Goal: Information Seeking & Learning: Learn about a topic

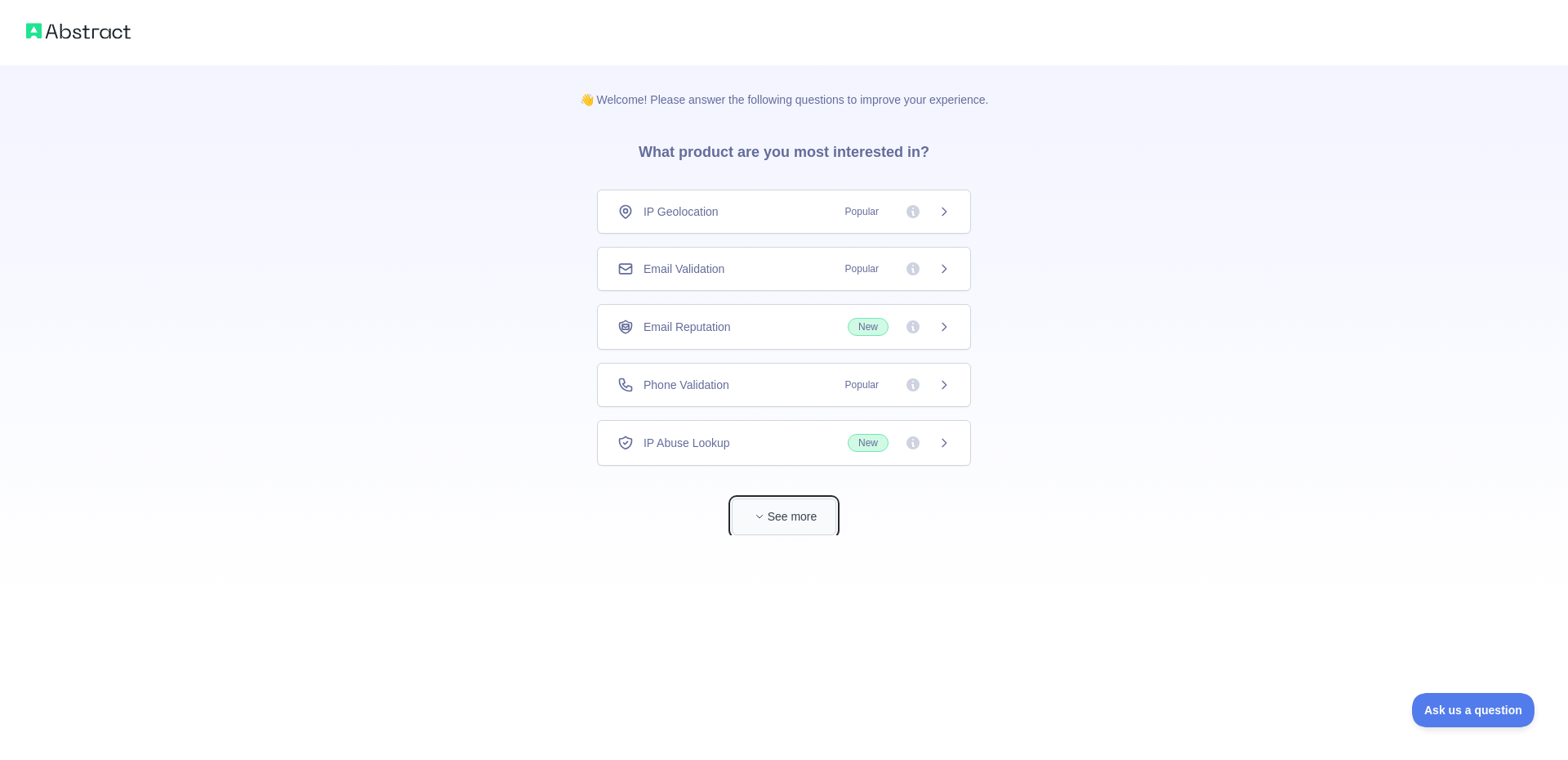
click at [773, 507] on button "See more" at bounding box center [784, 517] width 105 height 37
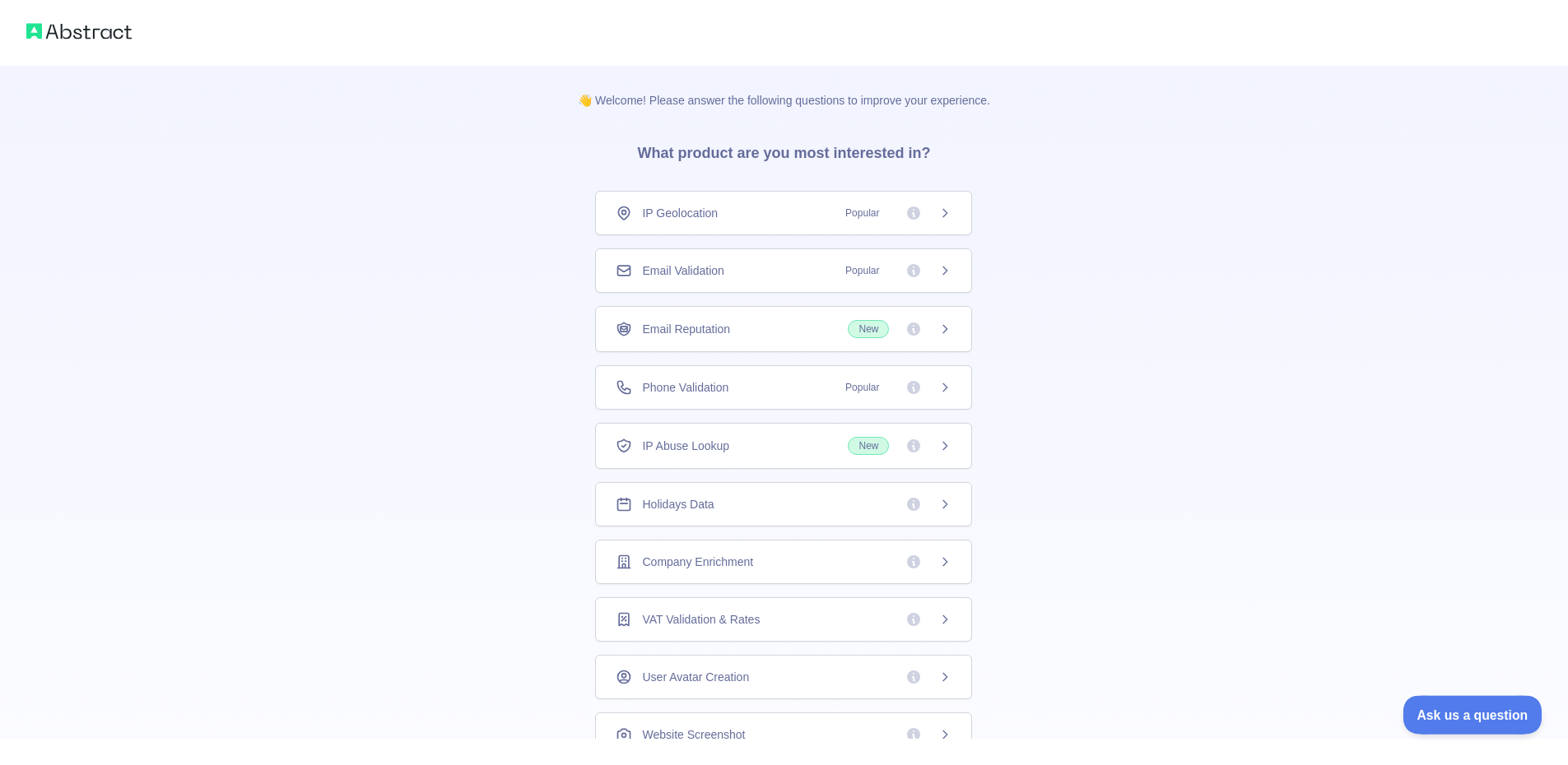
click at [1505, 707] on span "Ask us a question" at bounding box center [1463, 713] width 123 height 12
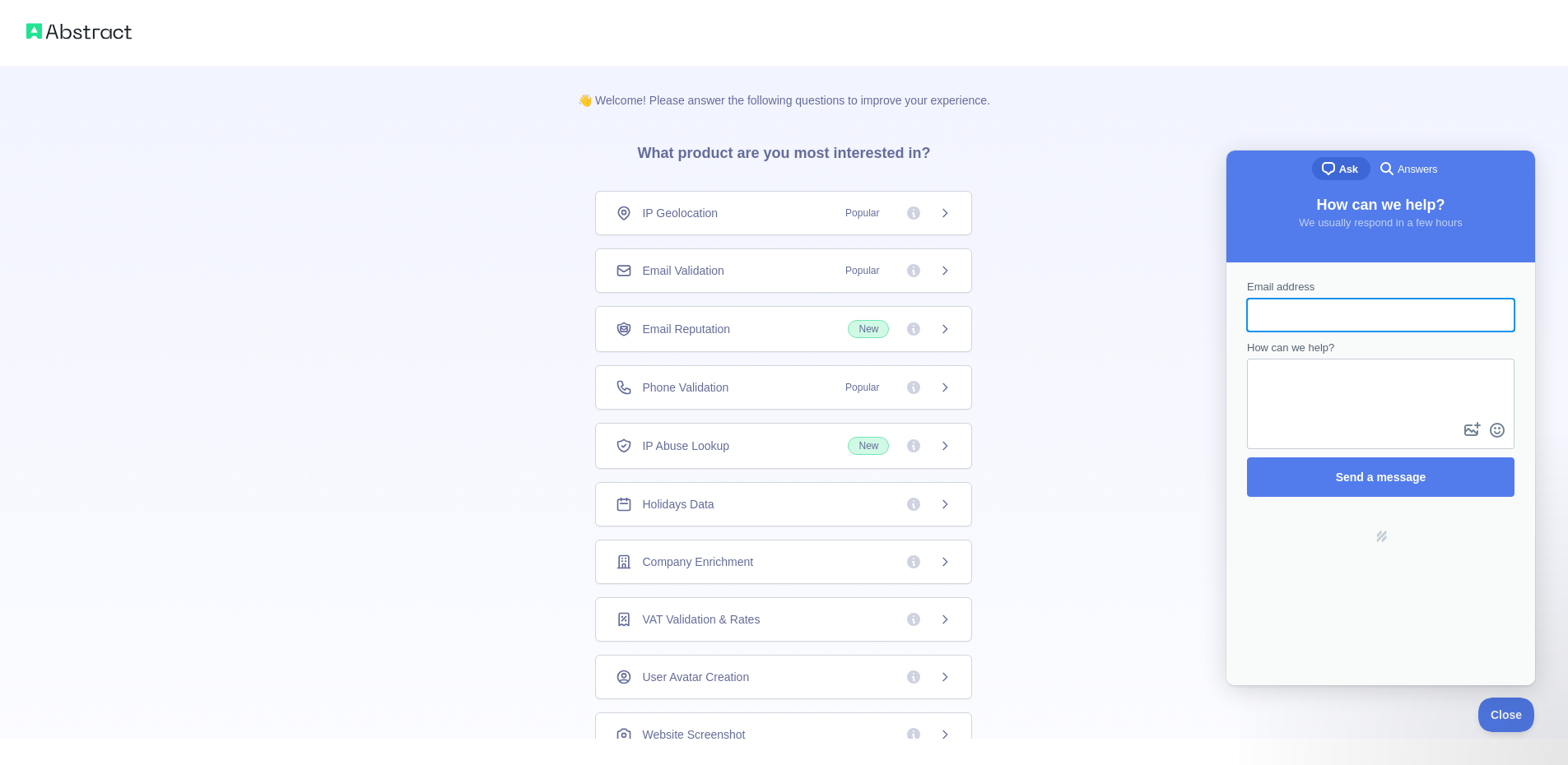
click at [1081, 384] on div "👋 Welcome! Please answer the following questions to improve your experience. Wh…" at bounding box center [784, 523] width 1568 height 1047
click at [1412, 165] on span "Answers" at bounding box center [1417, 170] width 39 height 17
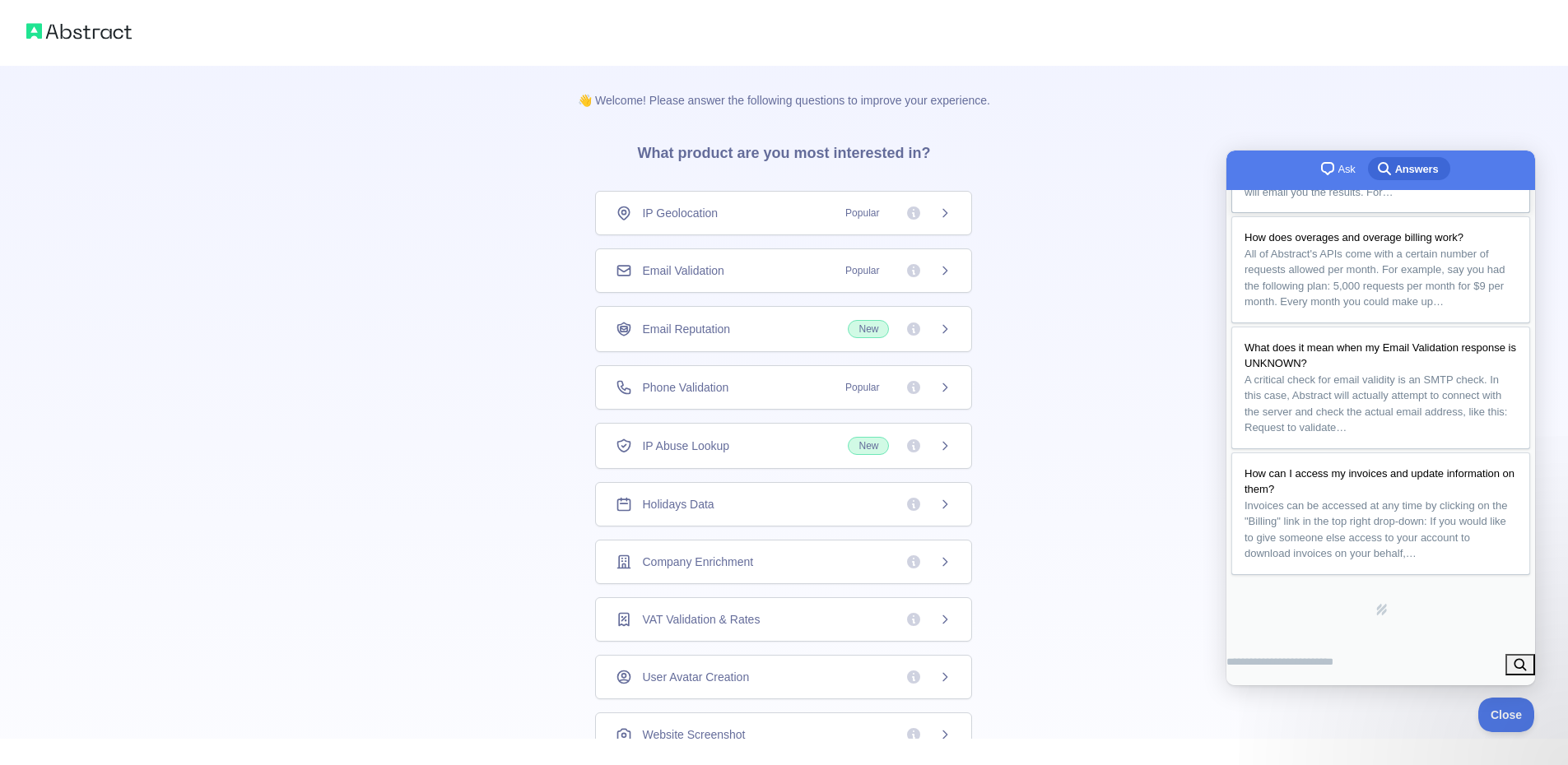
scroll to position [364, 0]
click at [1089, 376] on div "👋 Welcome! Please answer the following questions to improve your experience. Wh…" at bounding box center [784, 523] width 1568 height 1047
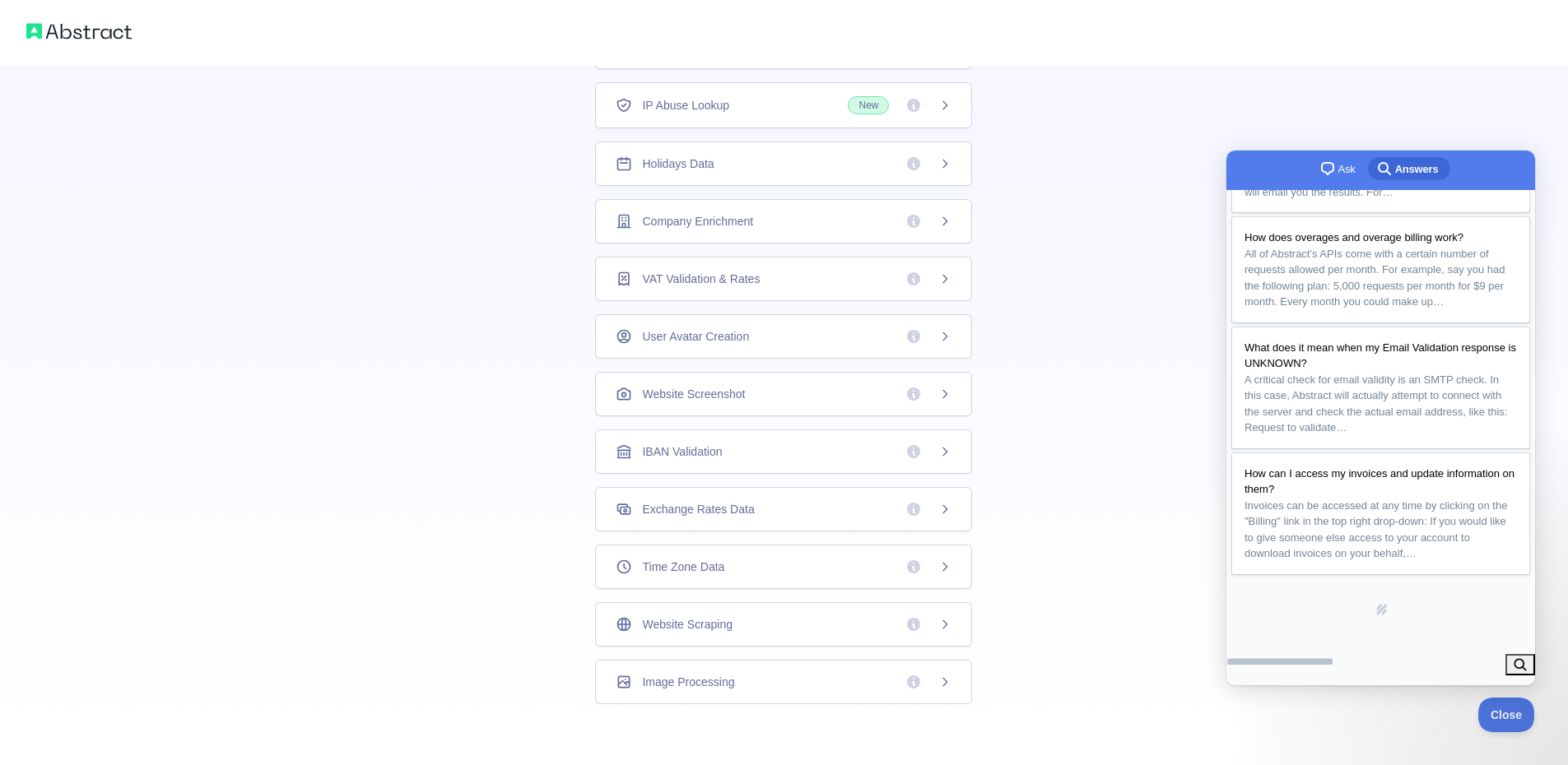
scroll to position [281, 0]
click at [39, 20] on img at bounding box center [79, 31] width 106 height 23
click at [65, 28] on img at bounding box center [79, 31] width 106 height 23
click at [296, 49] on div at bounding box center [784, 33] width 1568 height 66
click at [939, 73] on div "IP Geolocation Popular Email Validation Popular Email Reputation New Phone Vali…" at bounding box center [783, 272] width 377 height 854
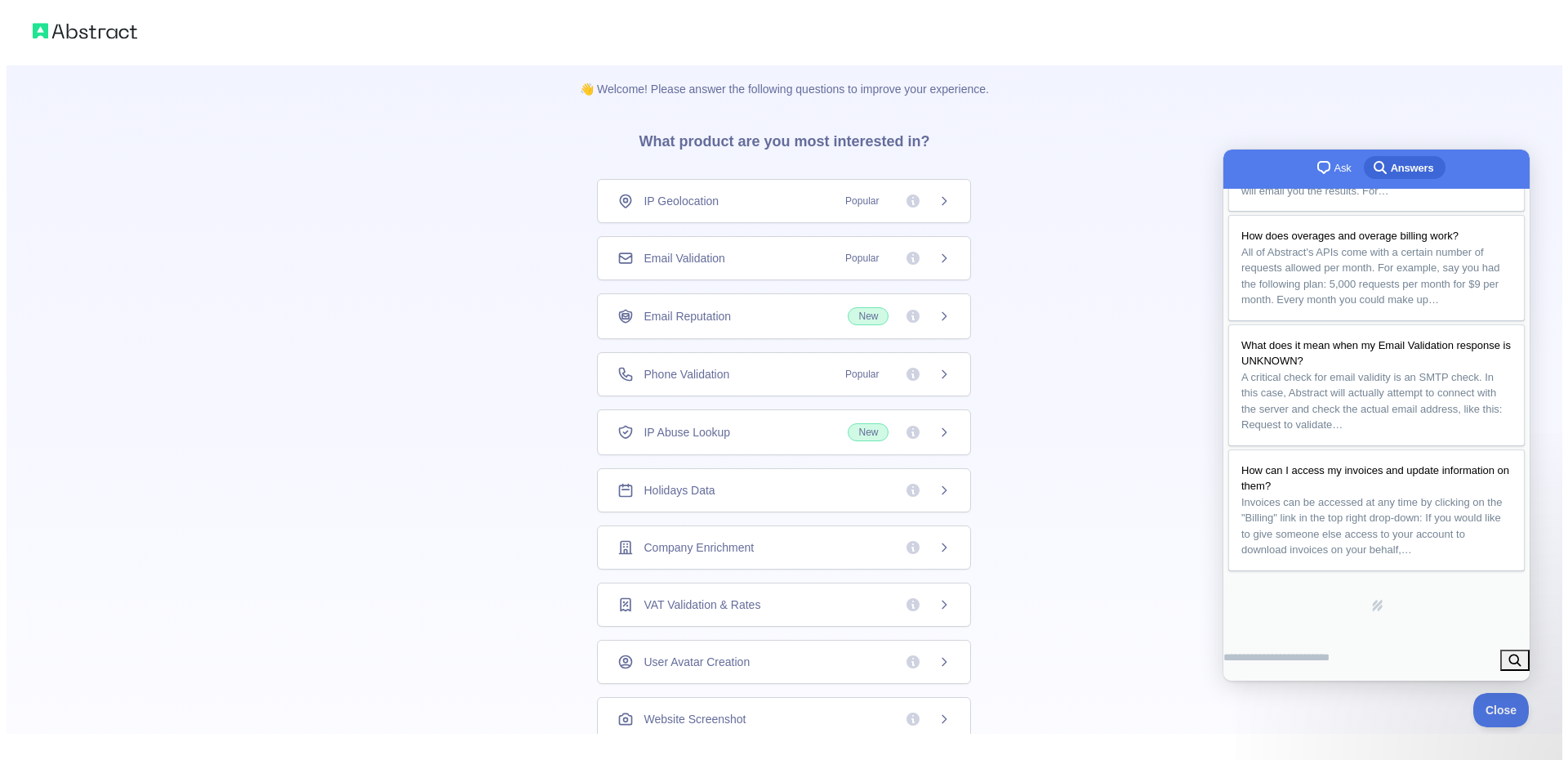
scroll to position [0, 0]
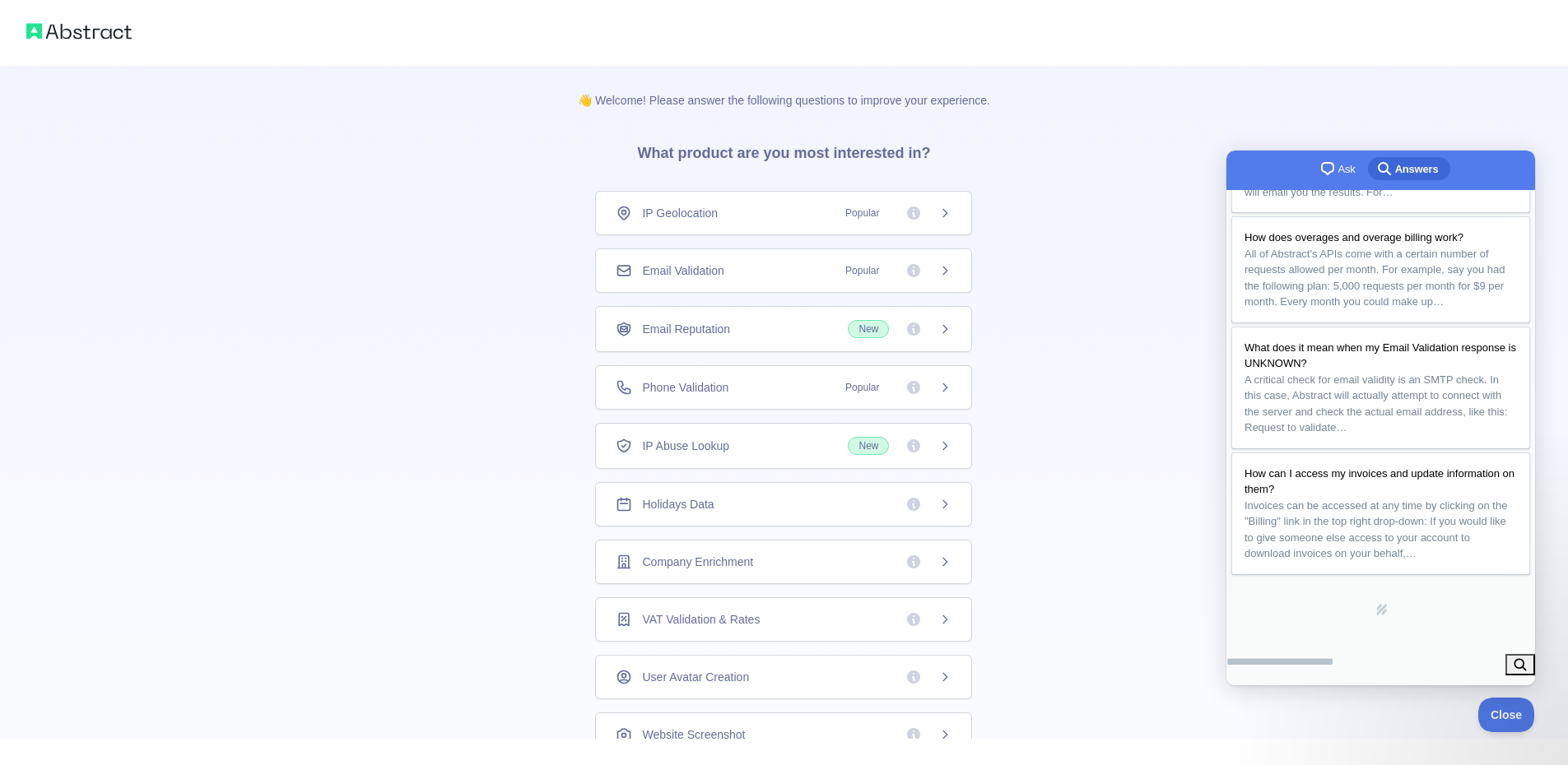
click at [759, 215] on div "IP Geolocation Popular" at bounding box center [783, 213] width 335 height 17
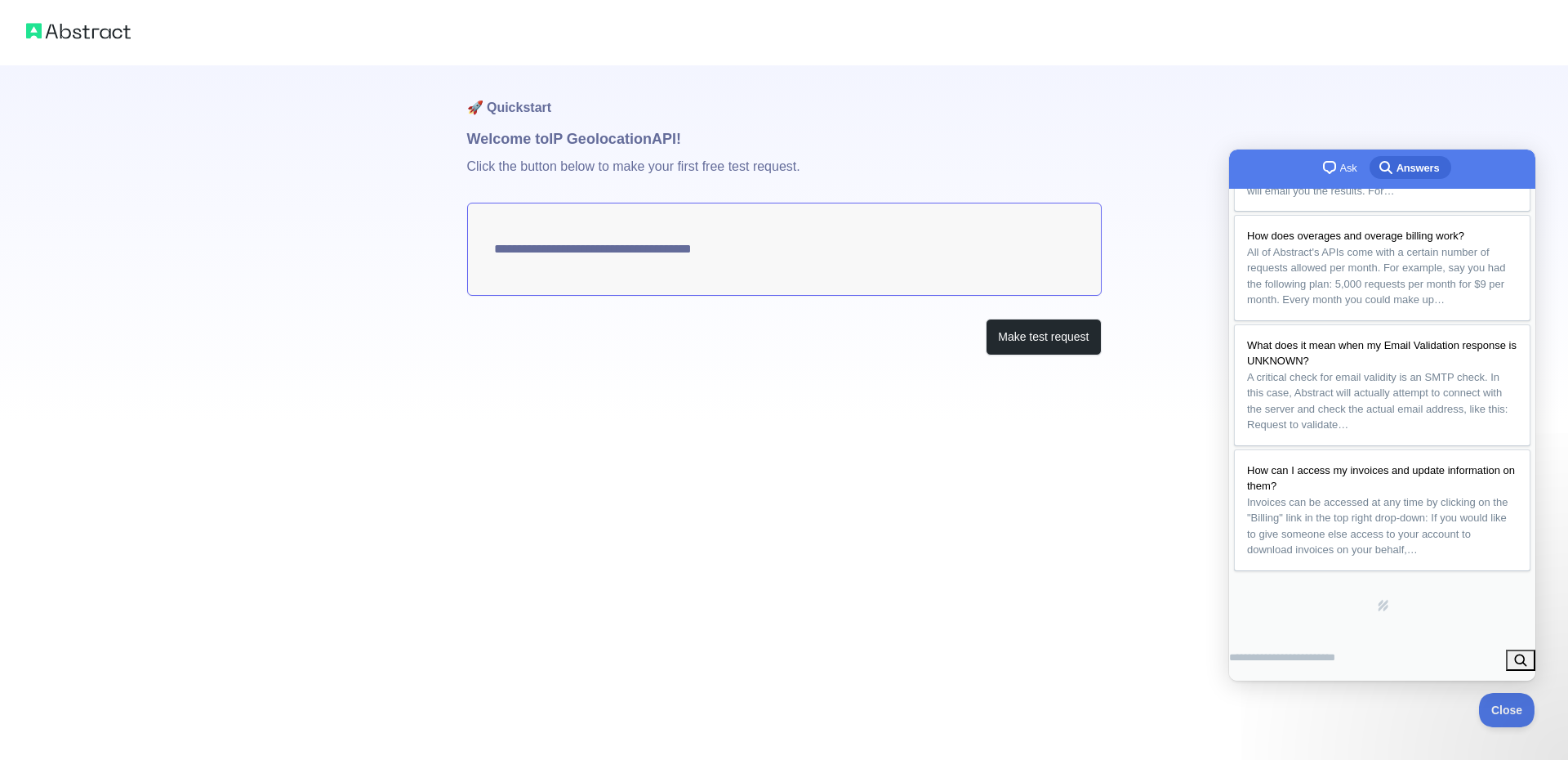
type textarea "**********"
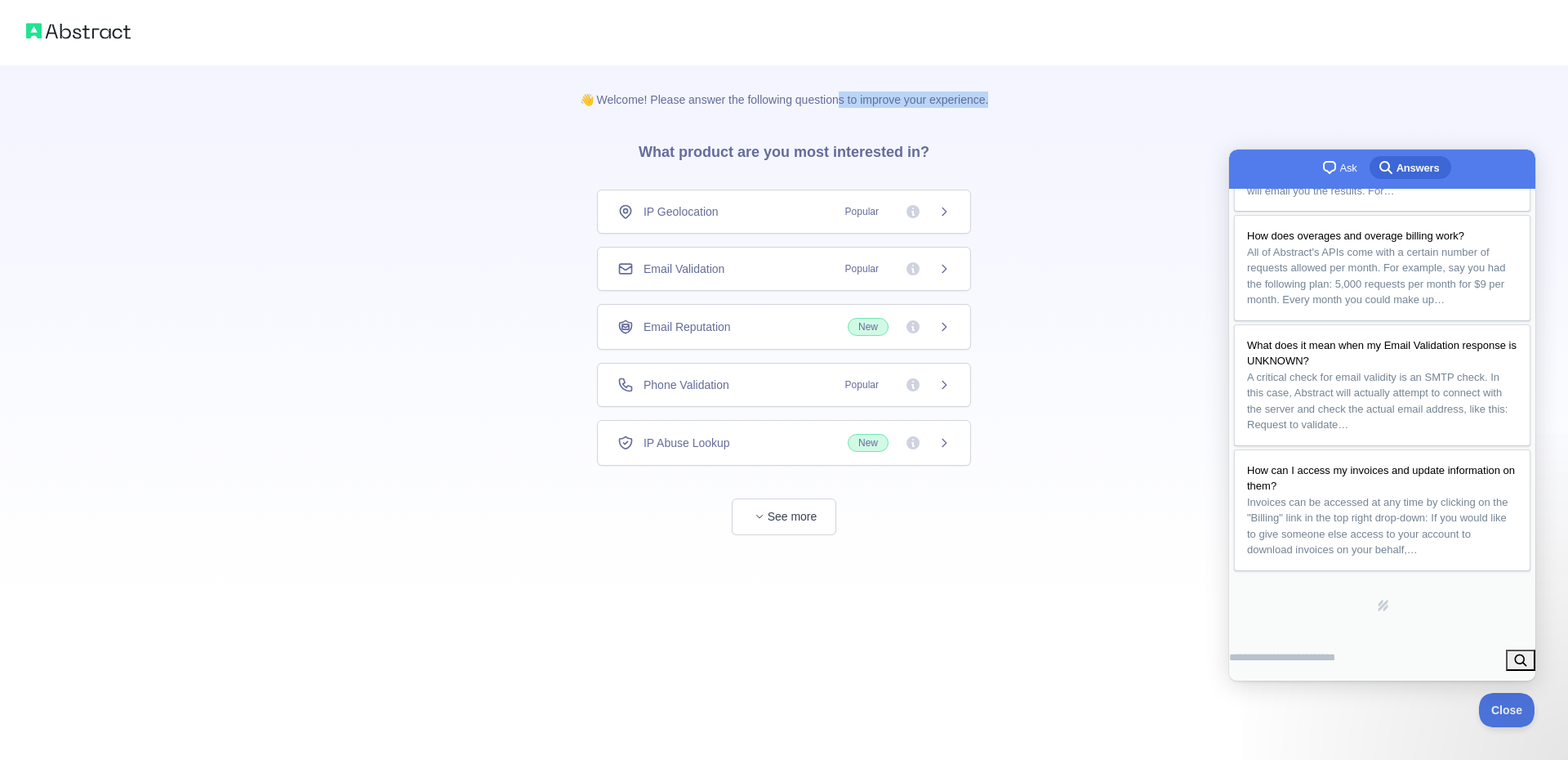
drag, startPoint x: 838, startPoint y: 99, endPoint x: 1055, endPoint y: 102, distance: 217.0
click at [1055, 102] on div "👋 Welcome! Please answer the following questions to improve your experience. Wh…" at bounding box center [784, 300] width 1568 height 600
drag, startPoint x: 1055, startPoint y: 102, endPoint x: 1209, endPoint y: 146, distance: 160.2
click at [1058, 104] on div "👋 Welcome! Please answer the following questions to improve your experience. Wh…" at bounding box center [784, 300] width 1568 height 600
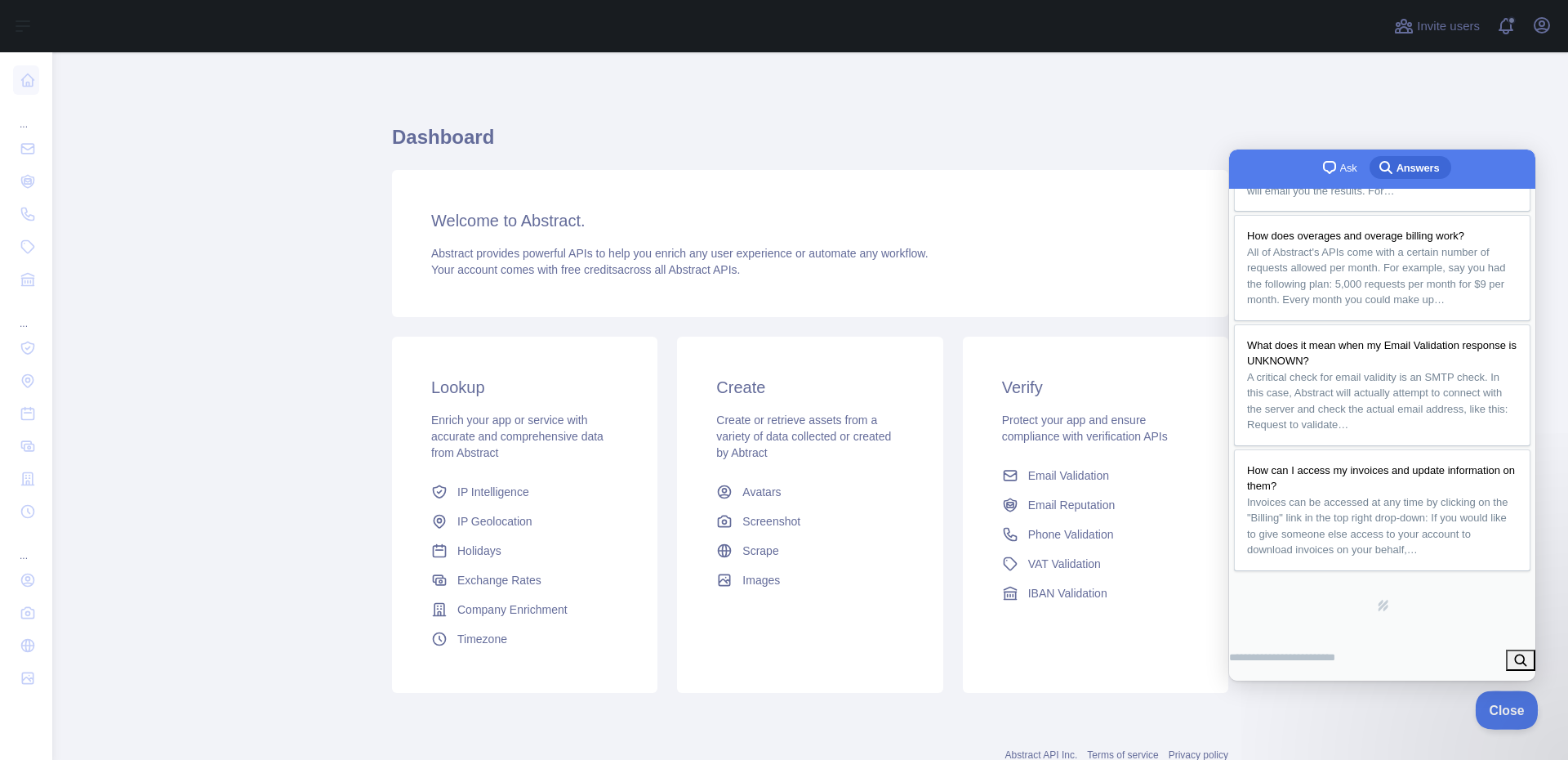
drag, startPoint x: 1501, startPoint y: 706, endPoint x: 2983, endPoint y: 1379, distance: 1627.7
click at [1501, 706] on span "Close" at bounding box center [1502, 708] width 56 height 12
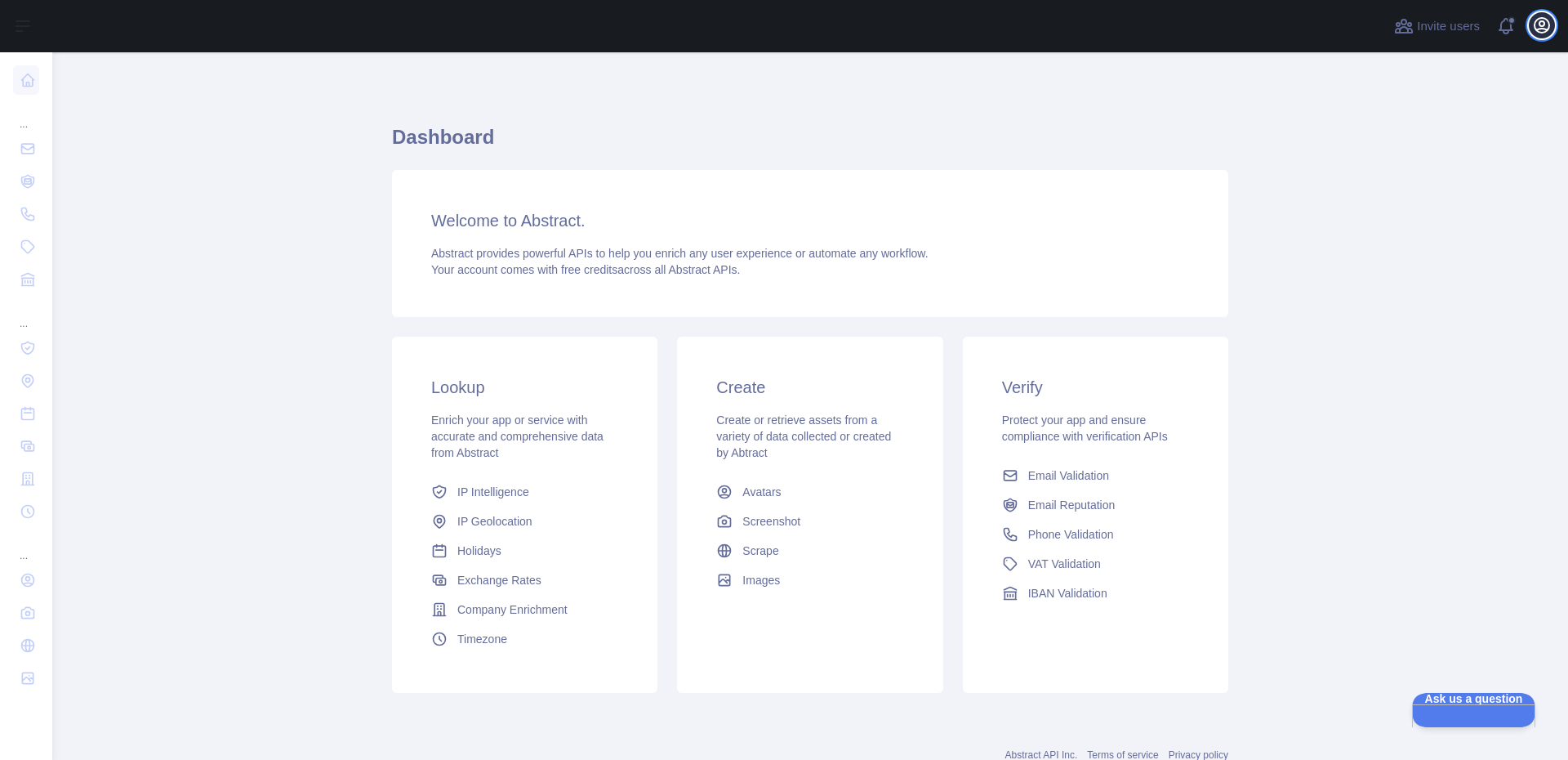
click at [1538, 28] on icon "button" at bounding box center [1542, 24] width 15 height 15
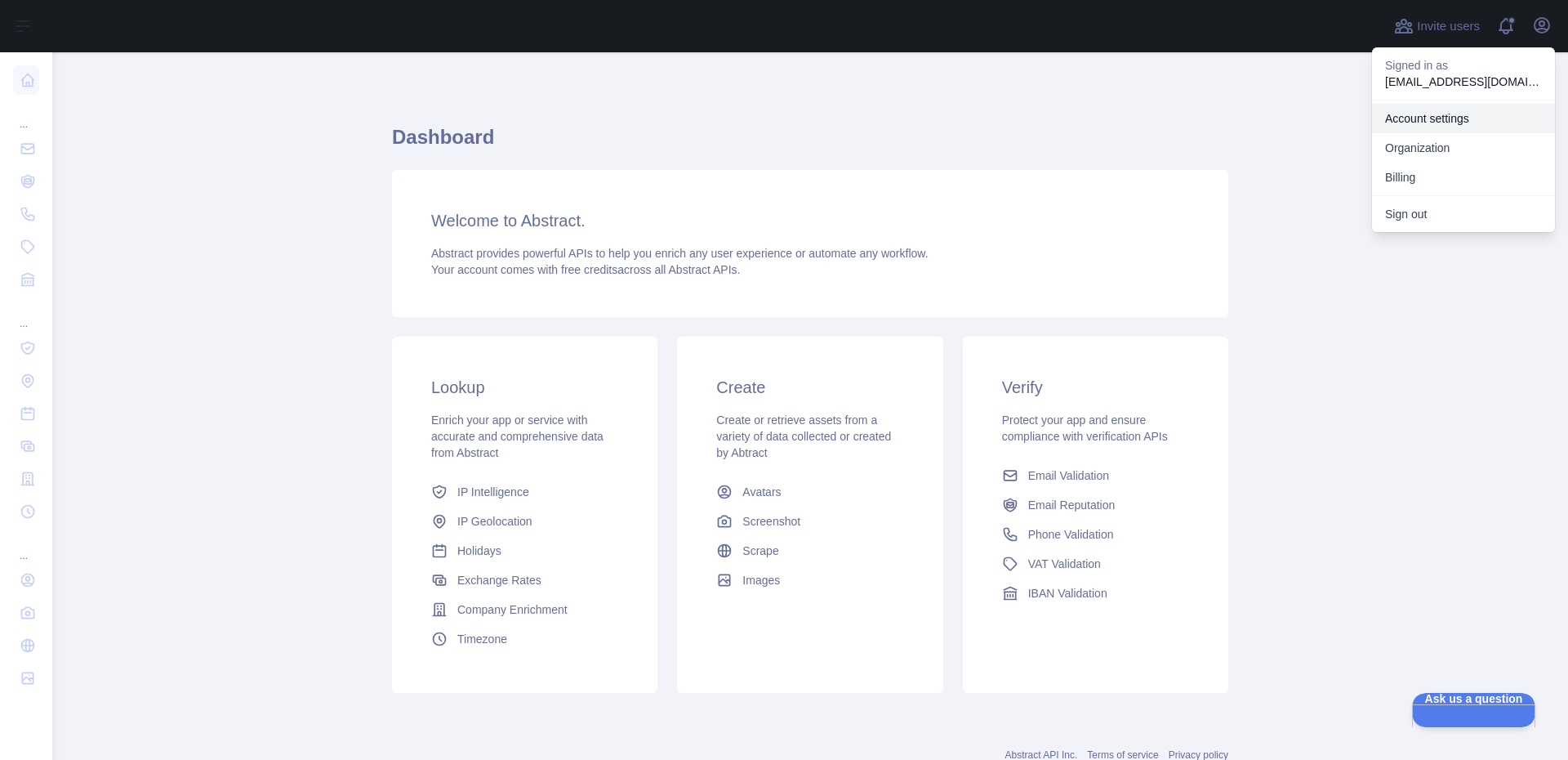
click at [1469, 114] on link "Account settings" at bounding box center [1463, 119] width 183 height 29
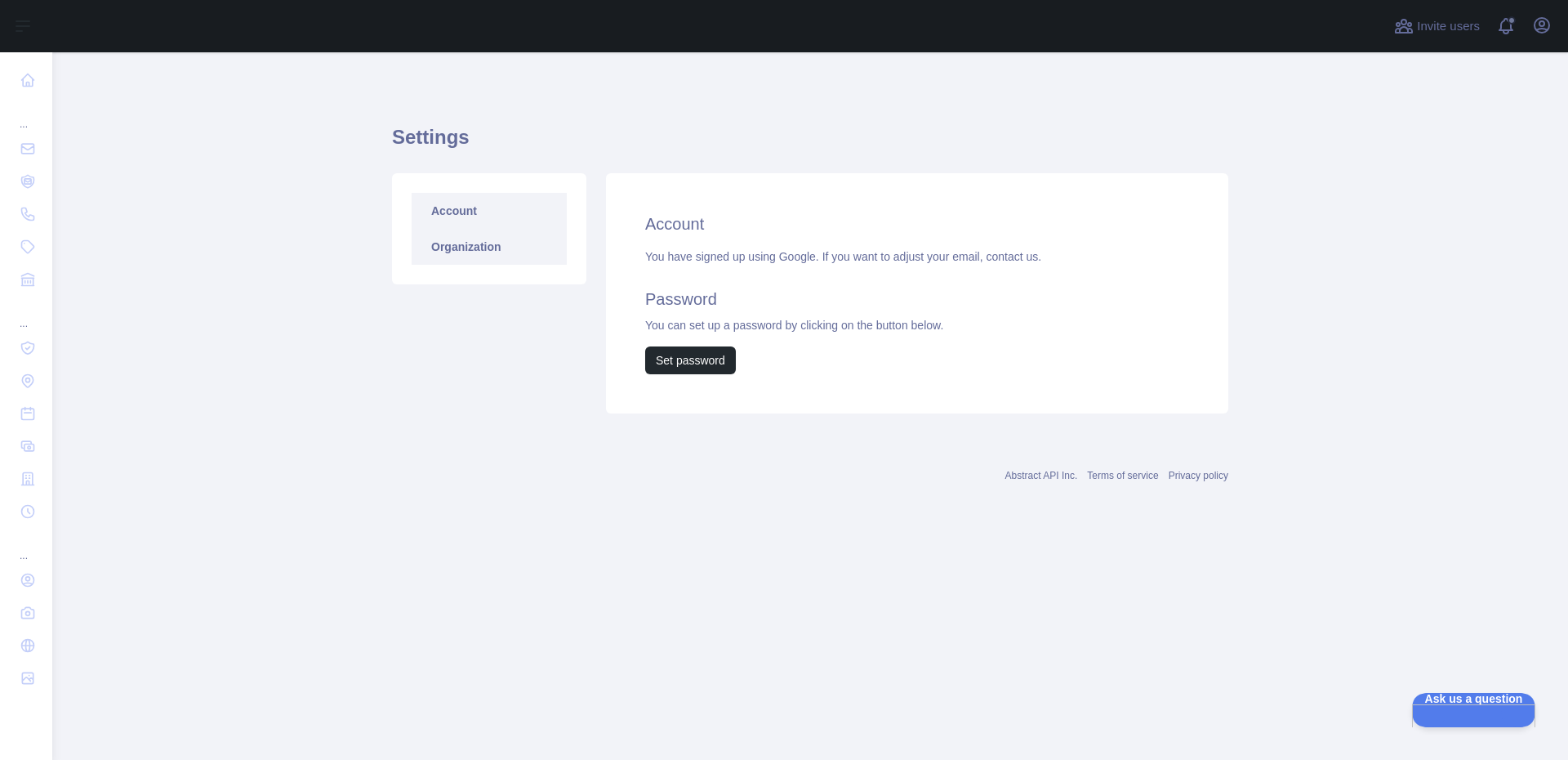
click at [493, 240] on link "Organization" at bounding box center [489, 247] width 156 height 36
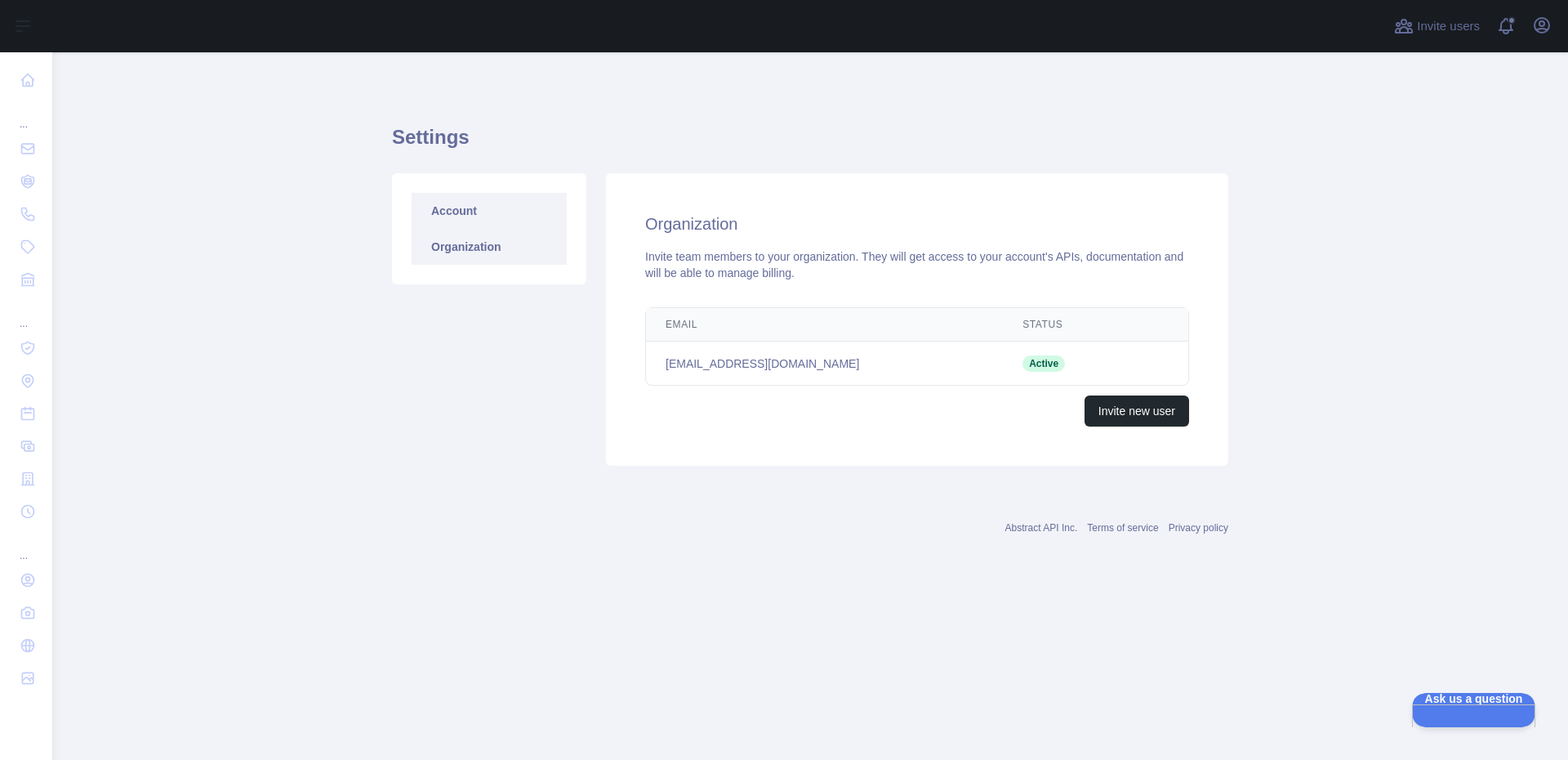
click at [492, 213] on link "Account" at bounding box center [489, 211] width 156 height 36
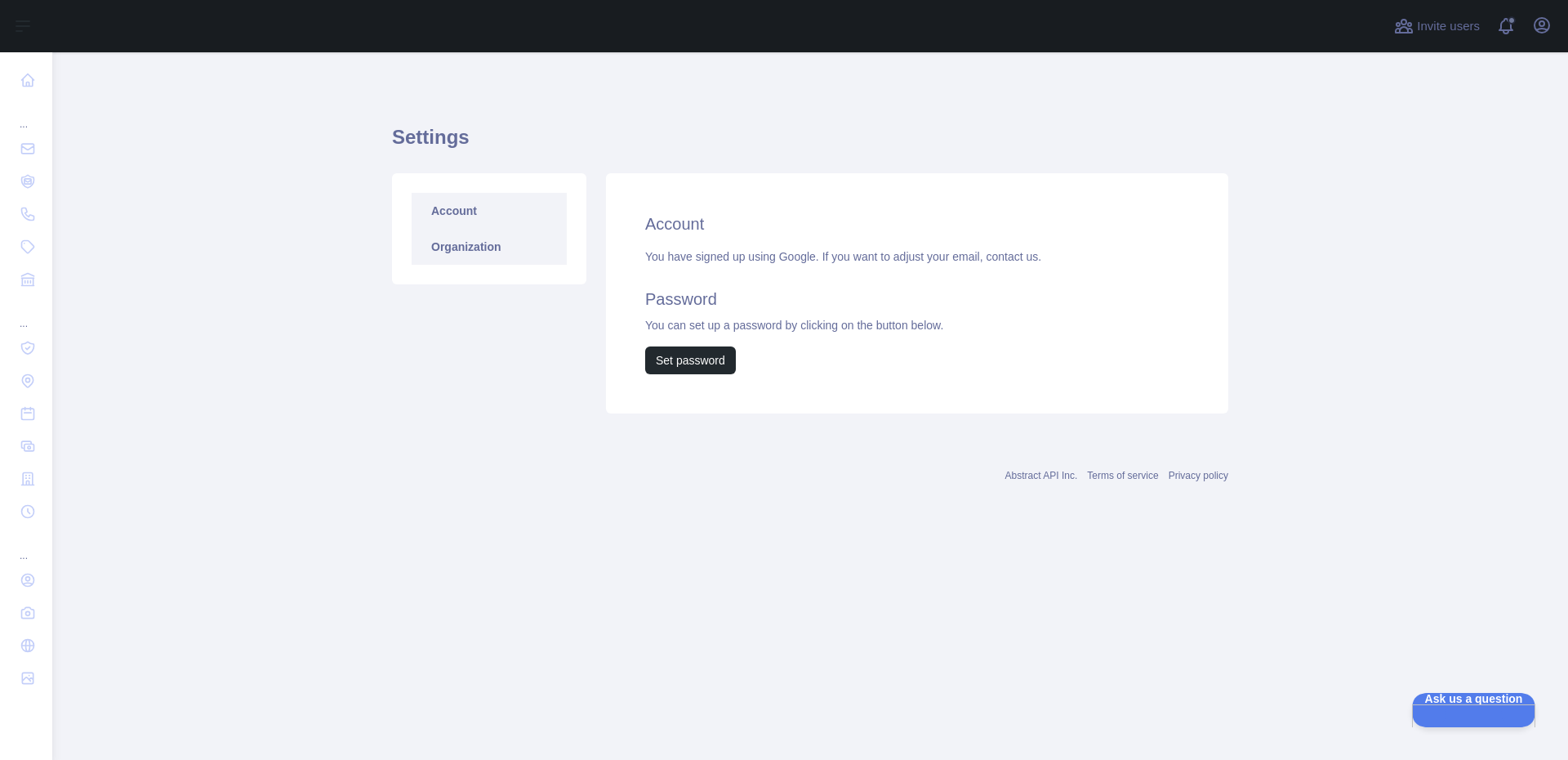
click at [487, 257] on link "Organization" at bounding box center [489, 247] width 156 height 36
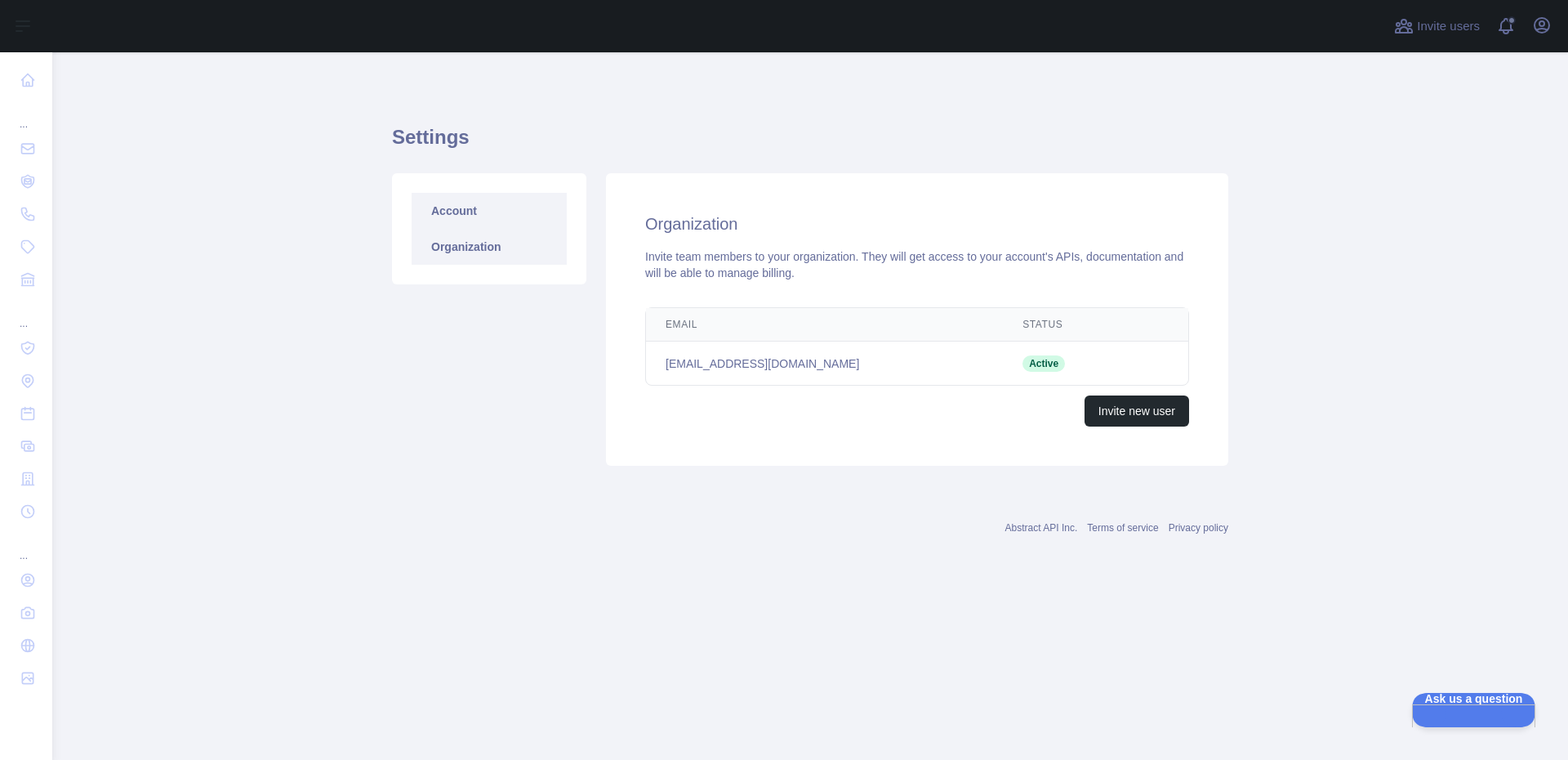
click at [484, 220] on link "Account" at bounding box center [489, 211] width 156 height 36
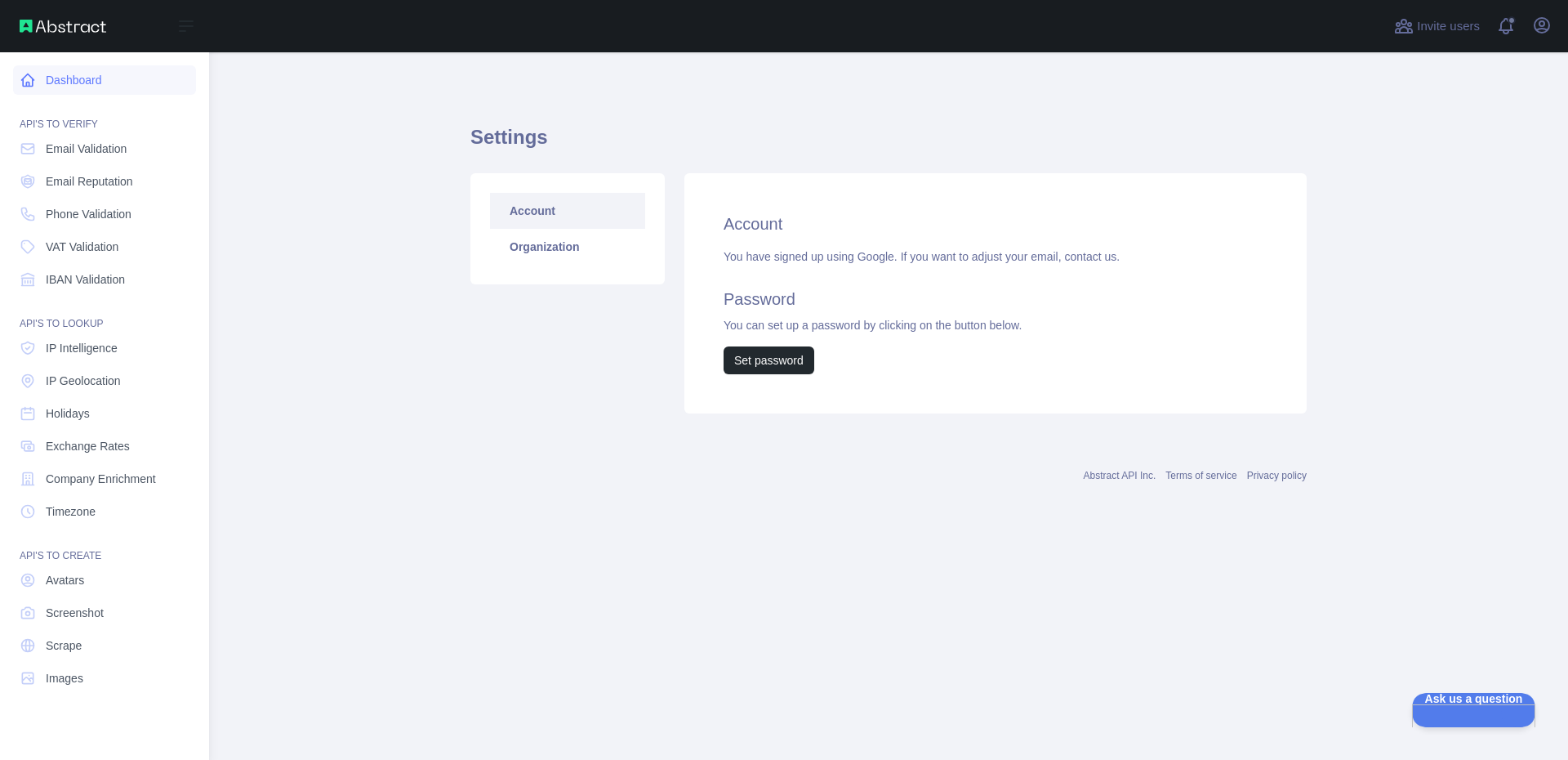
click at [91, 86] on link "Dashboard" at bounding box center [104, 80] width 183 height 29
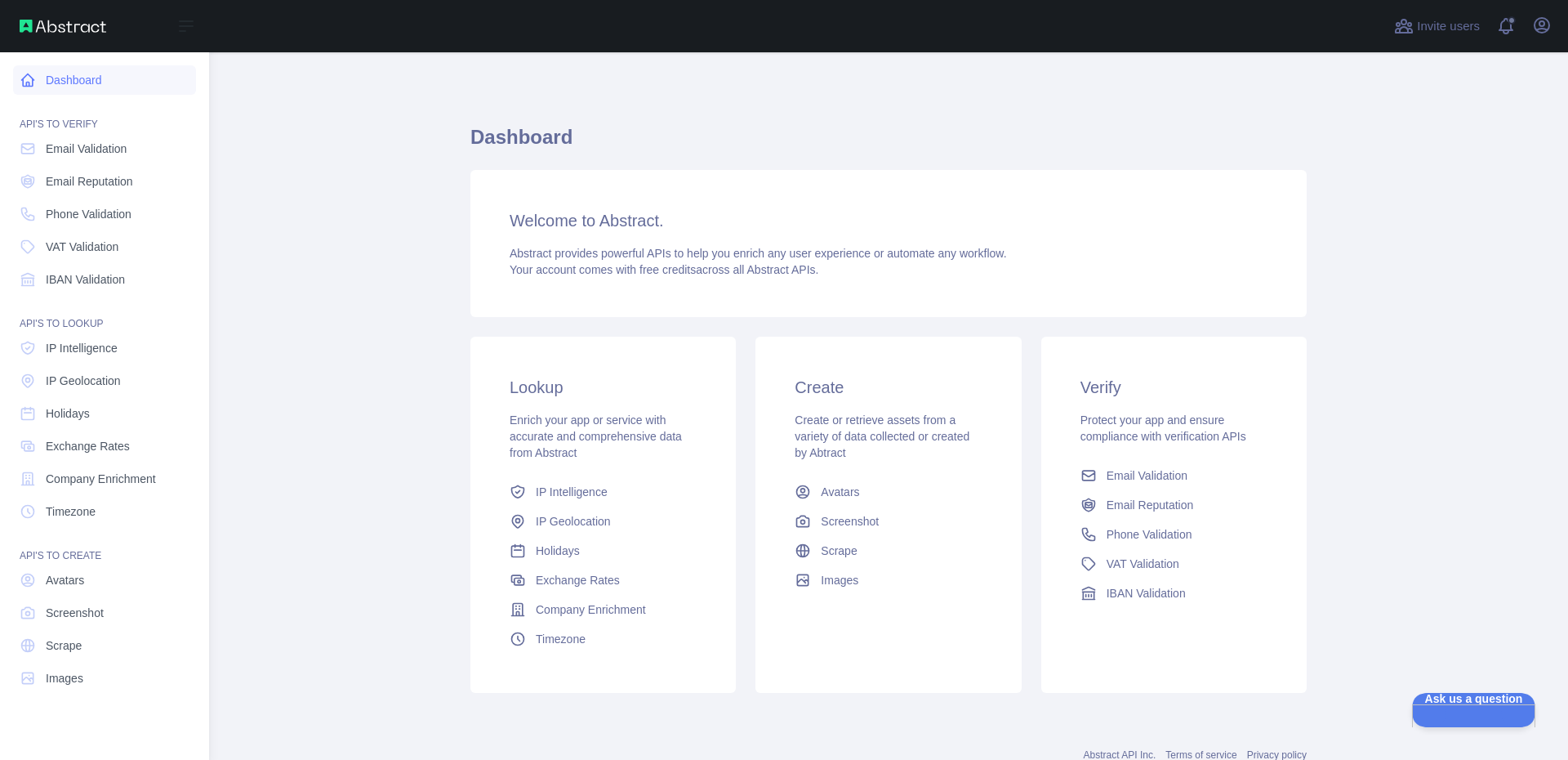
click at [95, 81] on link "Dashboard" at bounding box center [104, 80] width 183 height 29
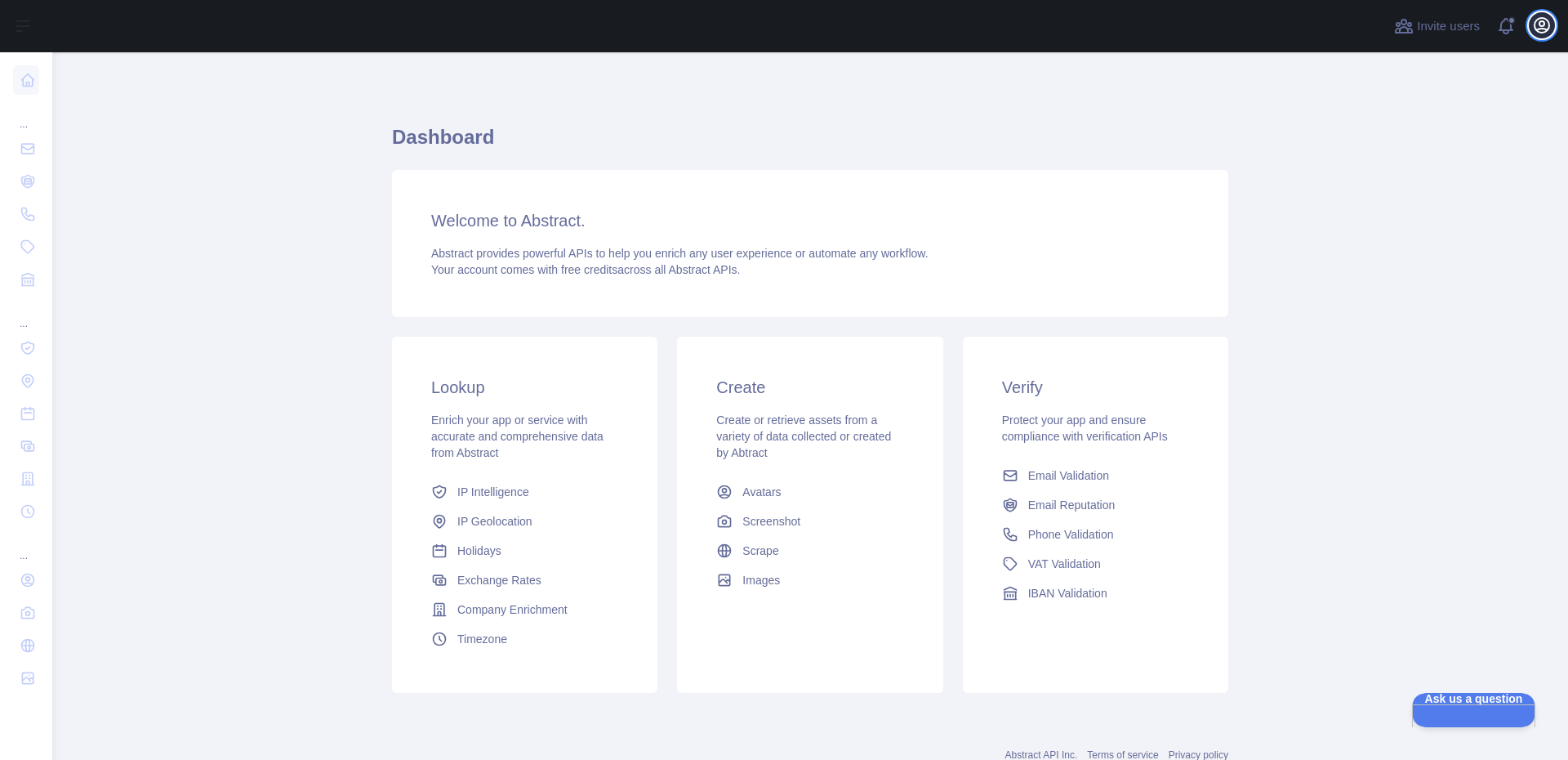
click at [1536, 32] on icon "button" at bounding box center [1543, 25] width 20 height 20
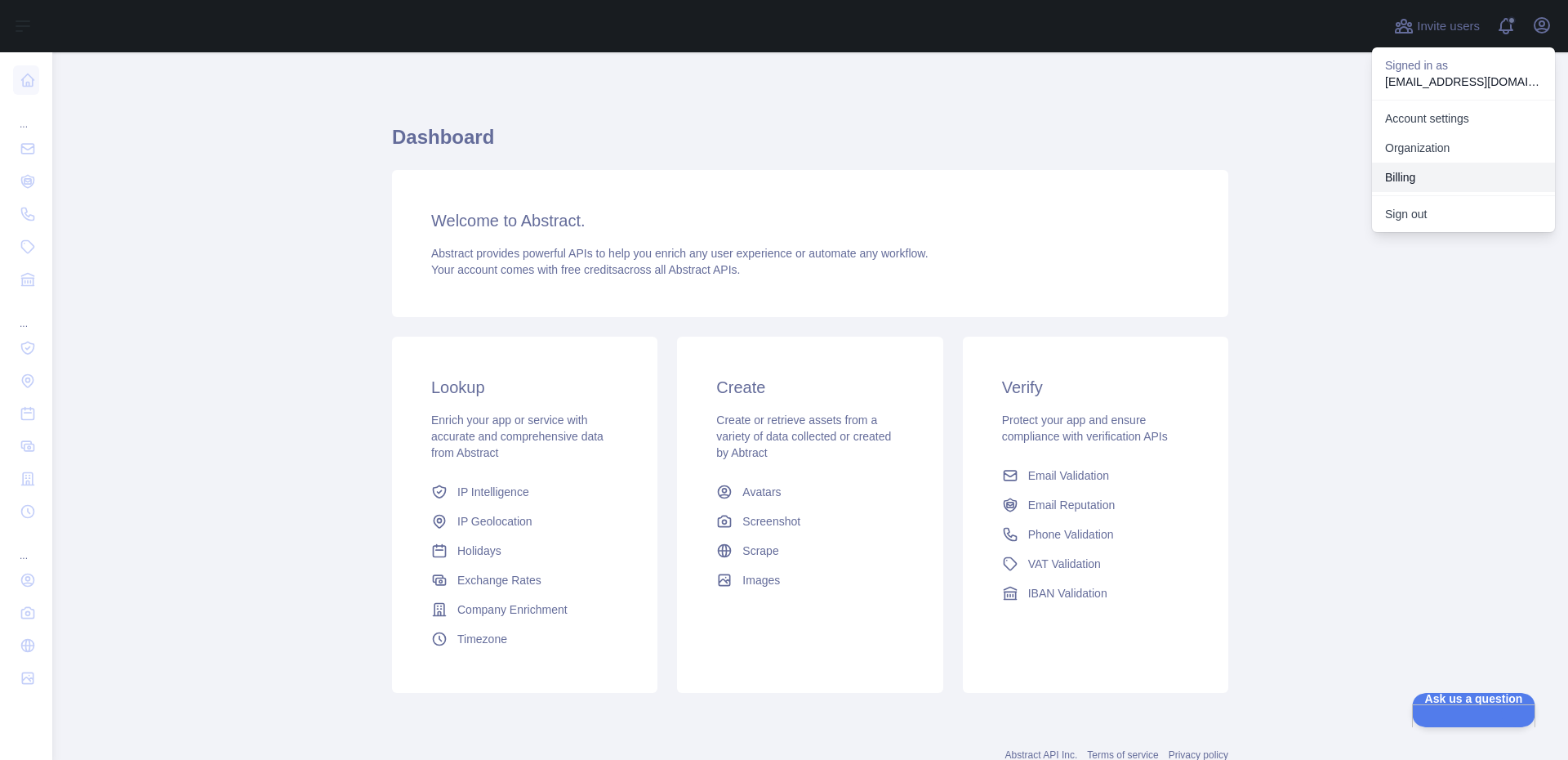
click at [1438, 190] on button "Billing" at bounding box center [1463, 177] width 183 height 29
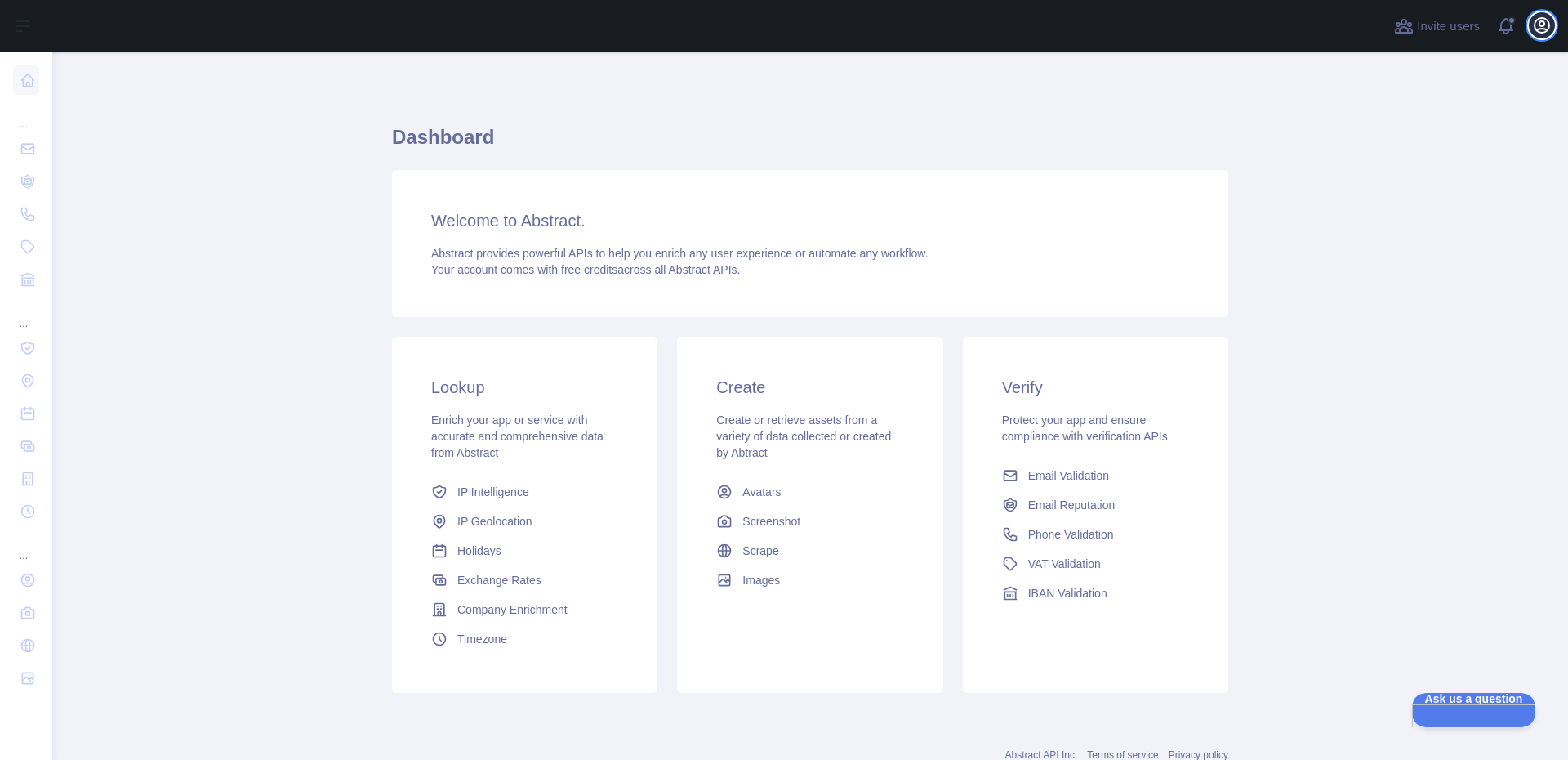
click at [1545, 22] on icon "button" at bounding box center [1543, 25] width 20 height 20
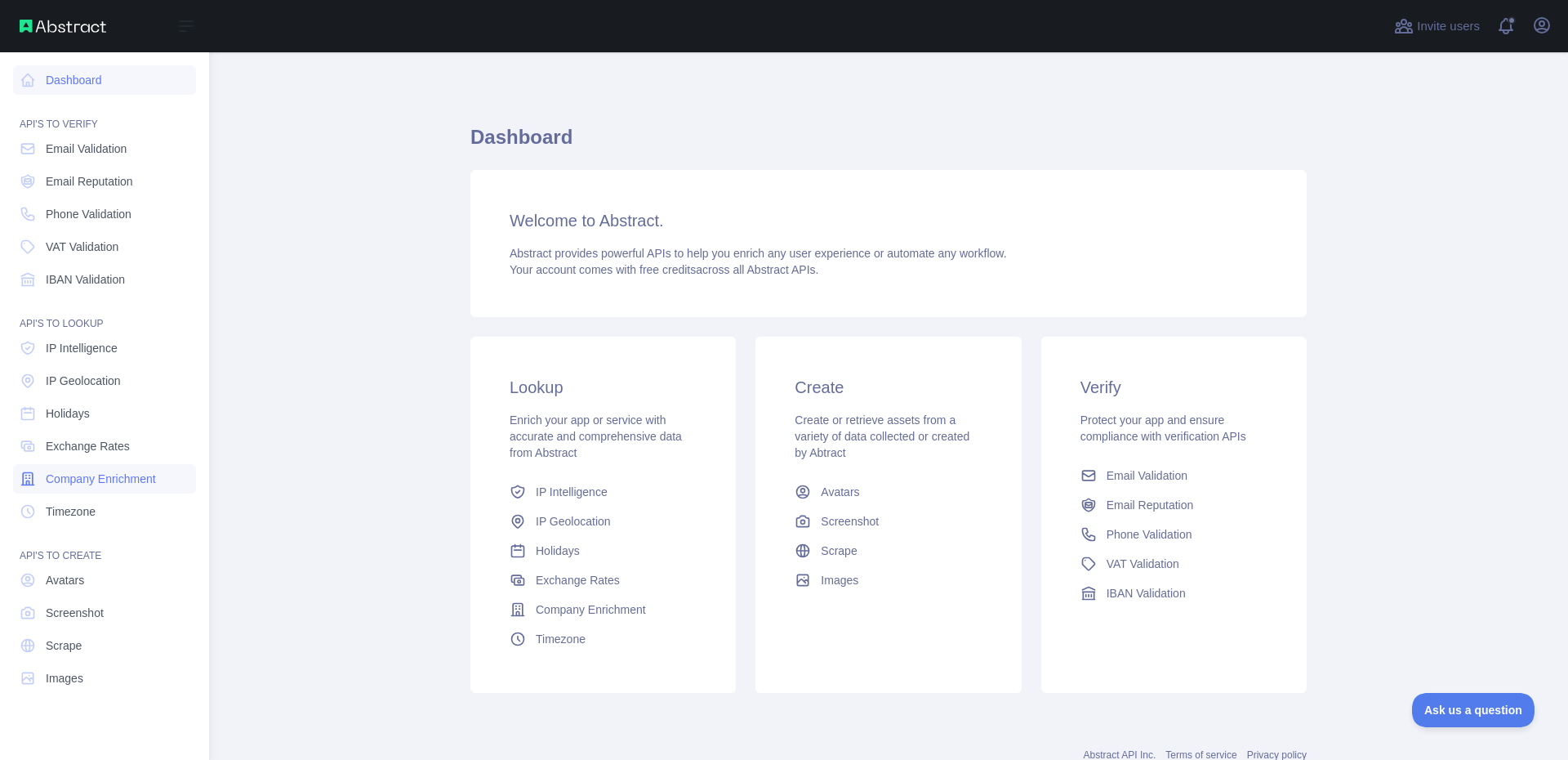
click at [149, 482] on span "Company Enrichment" at bounding box center [101, 479] width 111 height 17
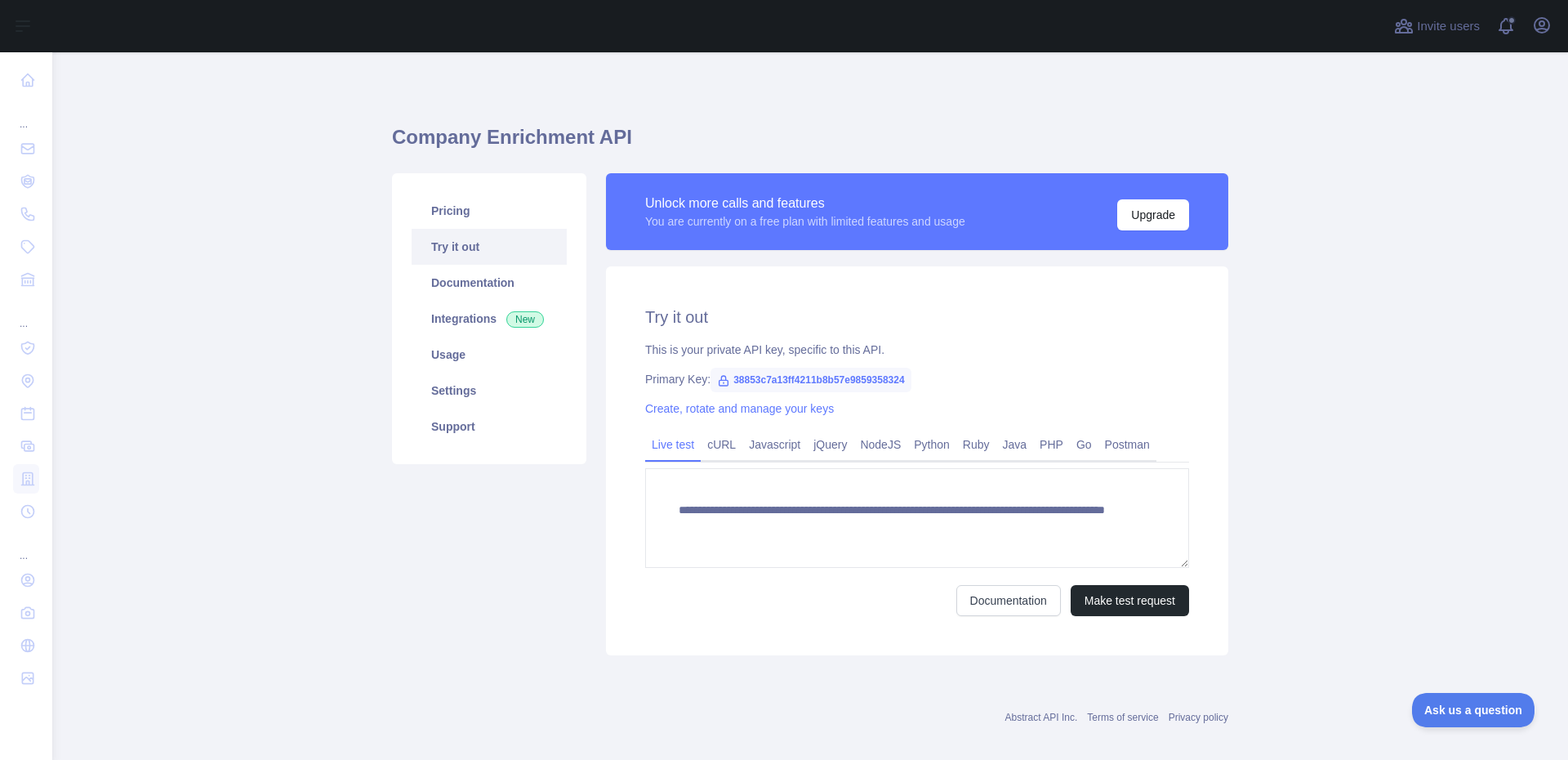
click at [755, 377] on span "38853c7a13ff4211b8b57e9859358324" at bounding box center [810, 380] width 201 height 24
copy span "38853c7a13ff4211b8b57e9859358324"
click at [1059, 368] on div "**********" at bounding box center [917, 460] width 623 height 389
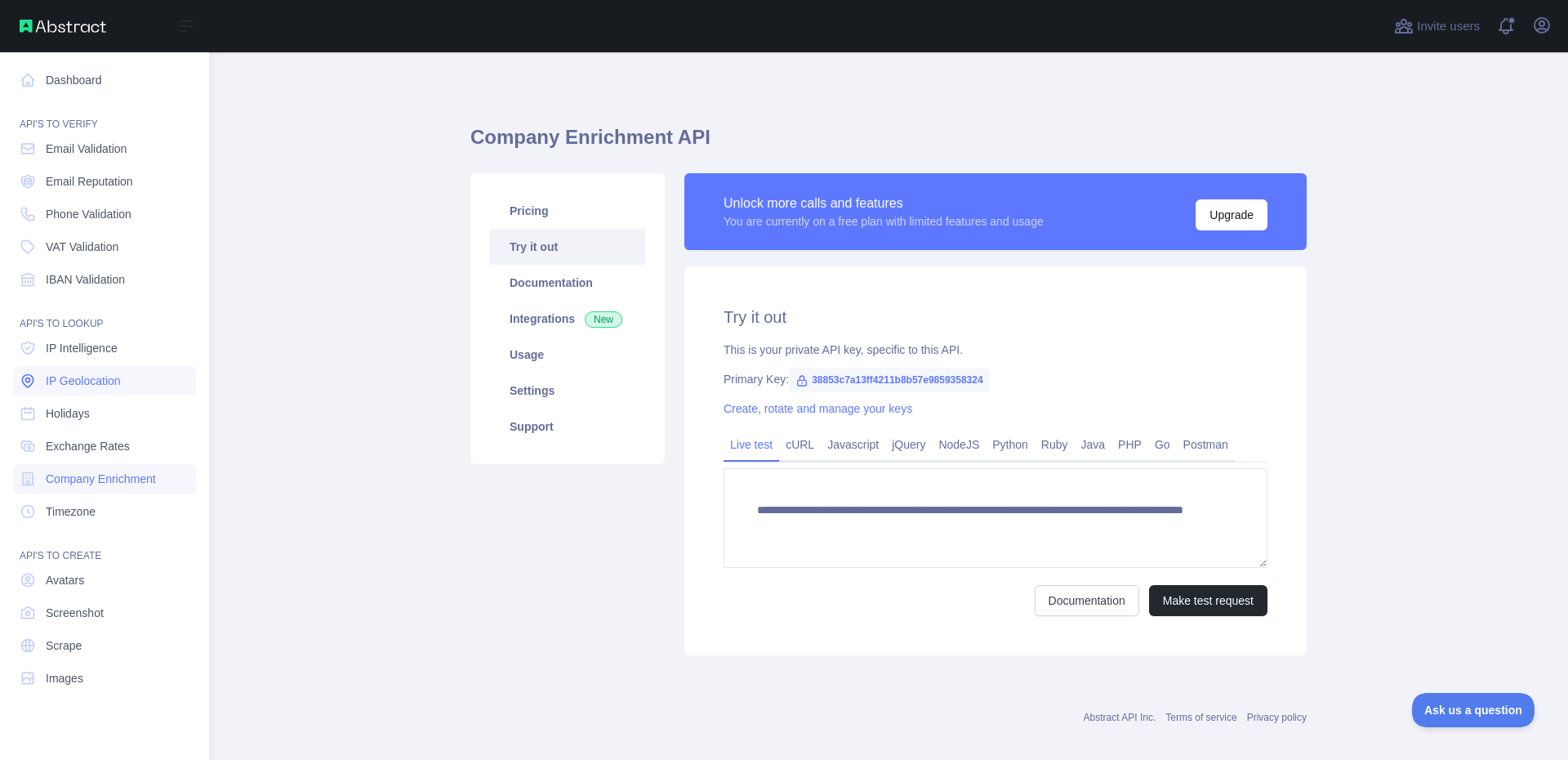
click at [106, 388] on span "IP Geolocation" at bounding box center [83, 381] width 75 height 17
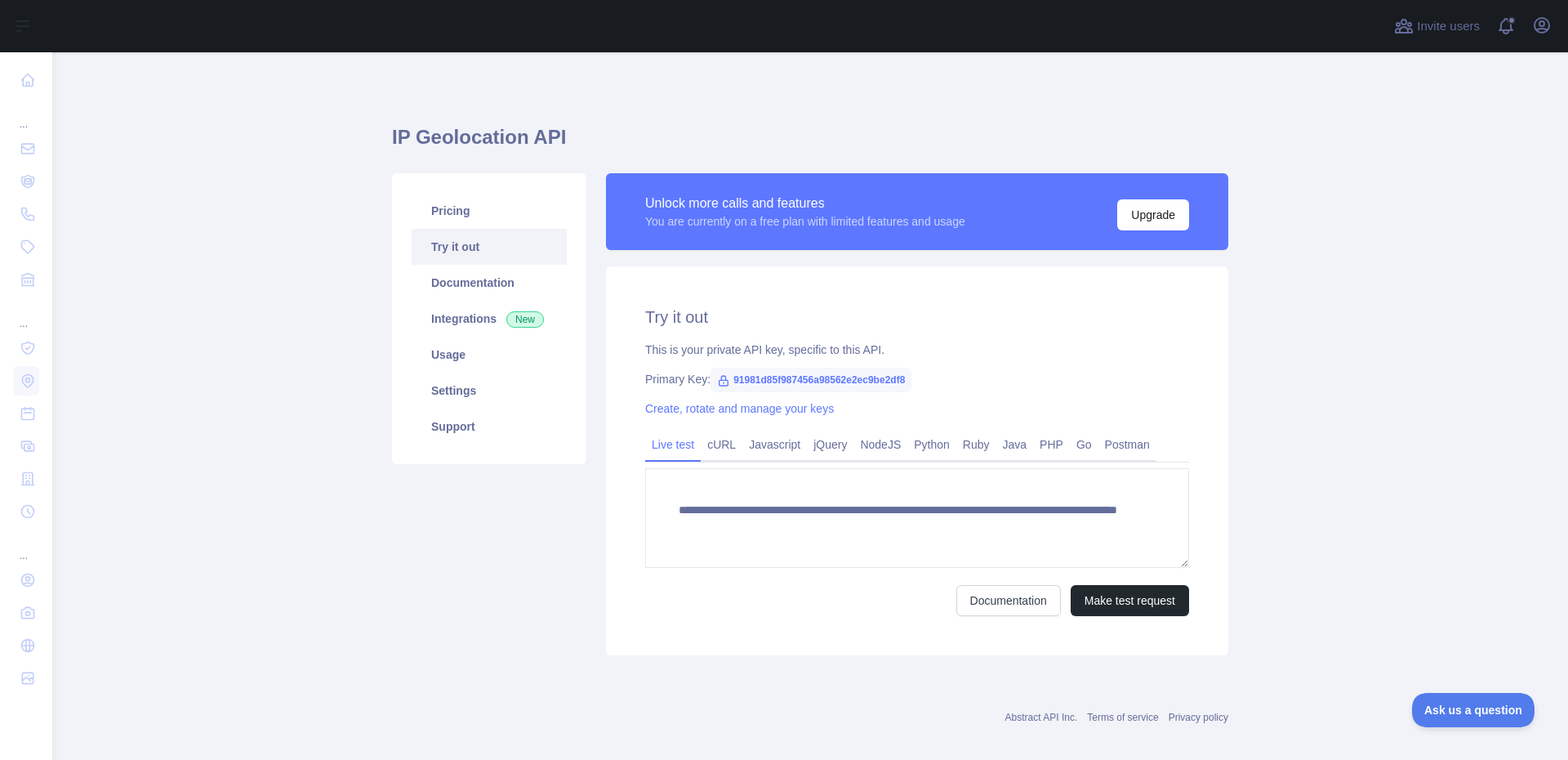
click at [788, 379] on span "91981d85f987456a98562e2ec9be2df8" at bounding box center [810, 380] width 201 height 24
drag, startPoint x: 788, startPoint y: 379, endPoint x: 890, endPoint y: 294, distance: 132.8
click at [890, 294] on div "**********" at bounding box center [917, 460] width 623 height 389
copy span "91981d85f987456a98562e2ec9be2df8"
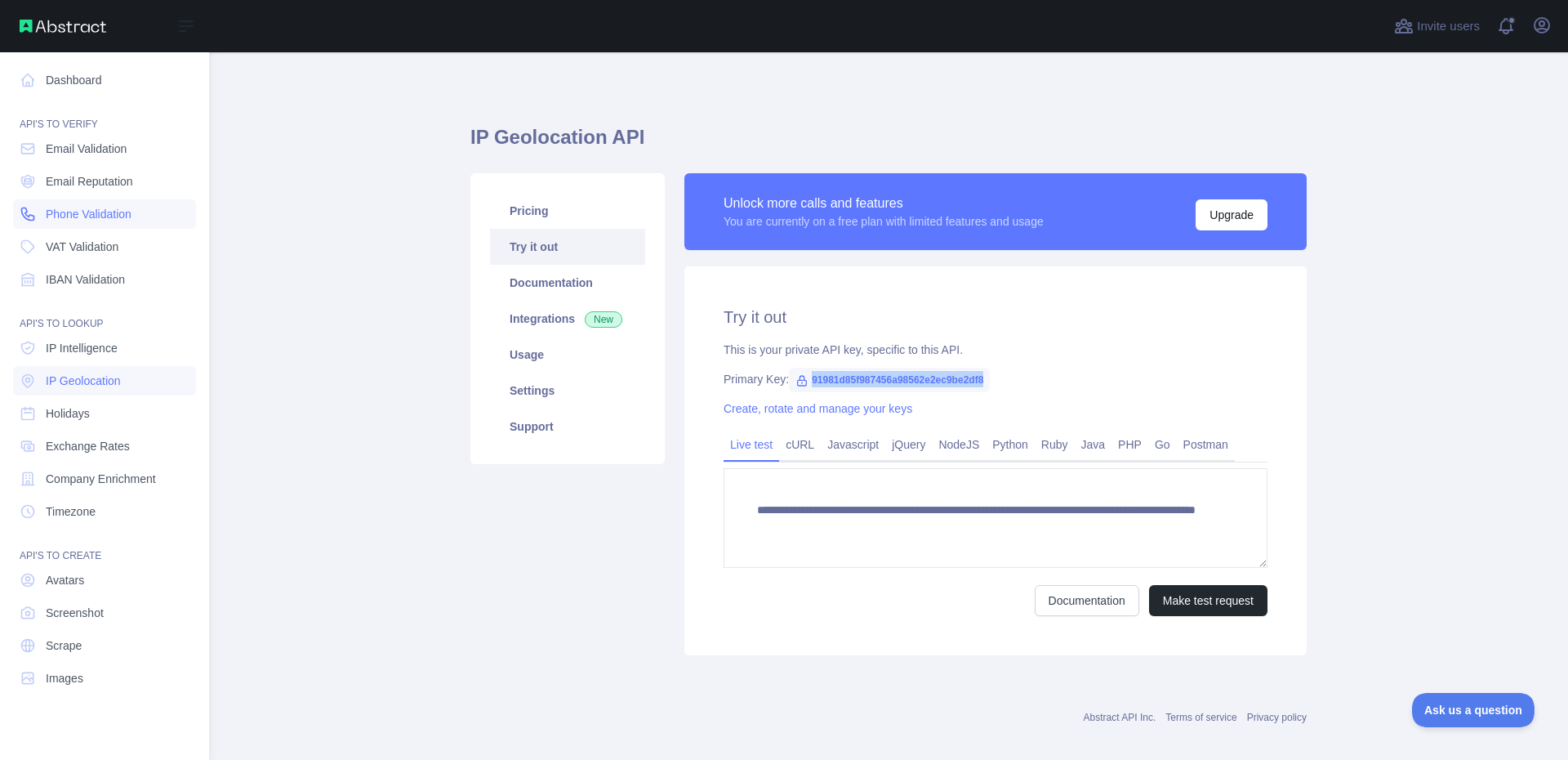
click at [57, 220] on span "Phone Validation" at bounding box center [89, 214] width 86 height 17
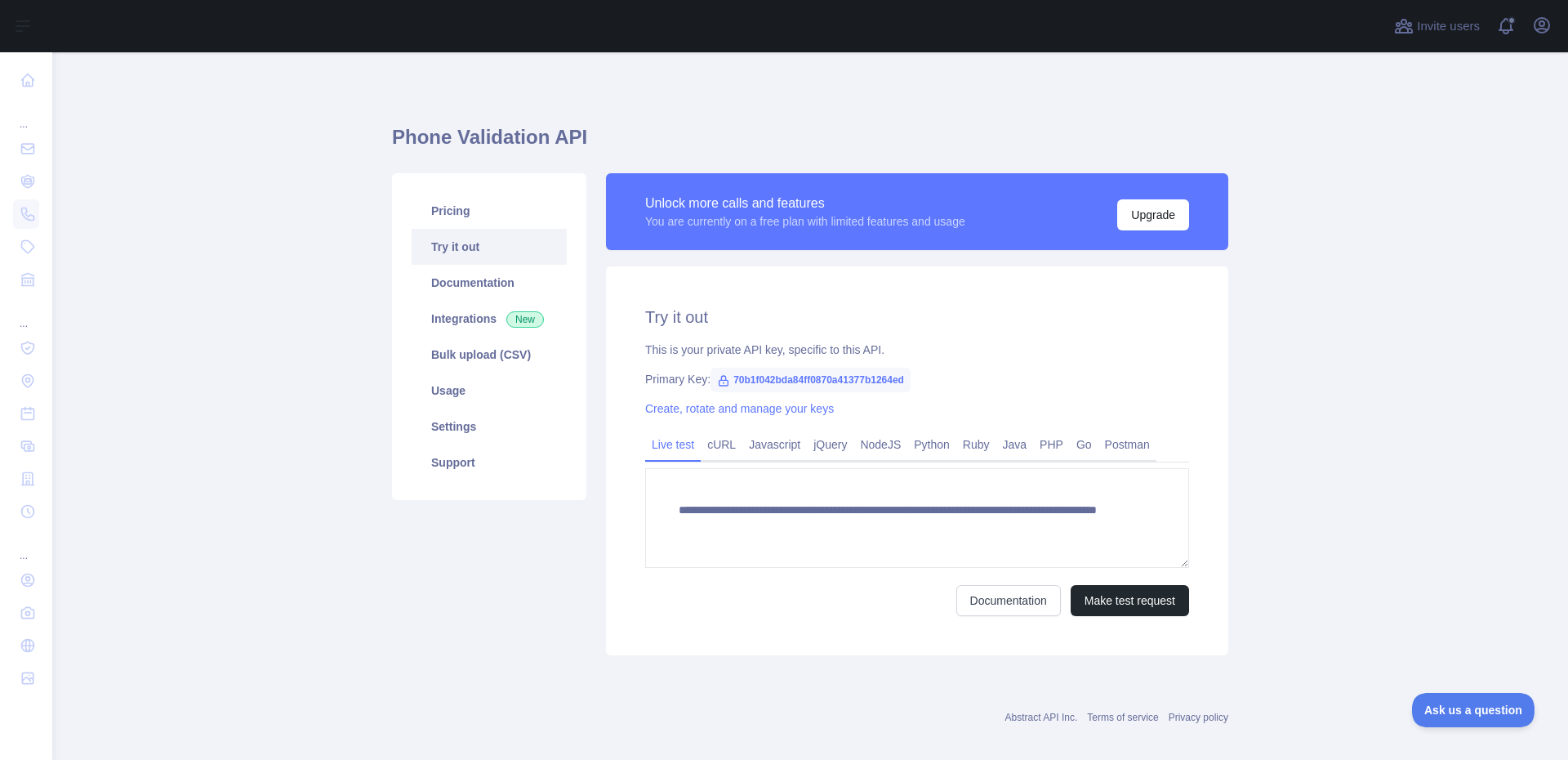
click at [817, 378] on span "70b1f042bda84ff0870a41377b1264ed" at bounding box center [810, 380] width 200 height 24
copy span "70b1f042bda84ff0870a41377b1264ed"
